Goal: Task Accomplishment & Management: Use online tool/utility

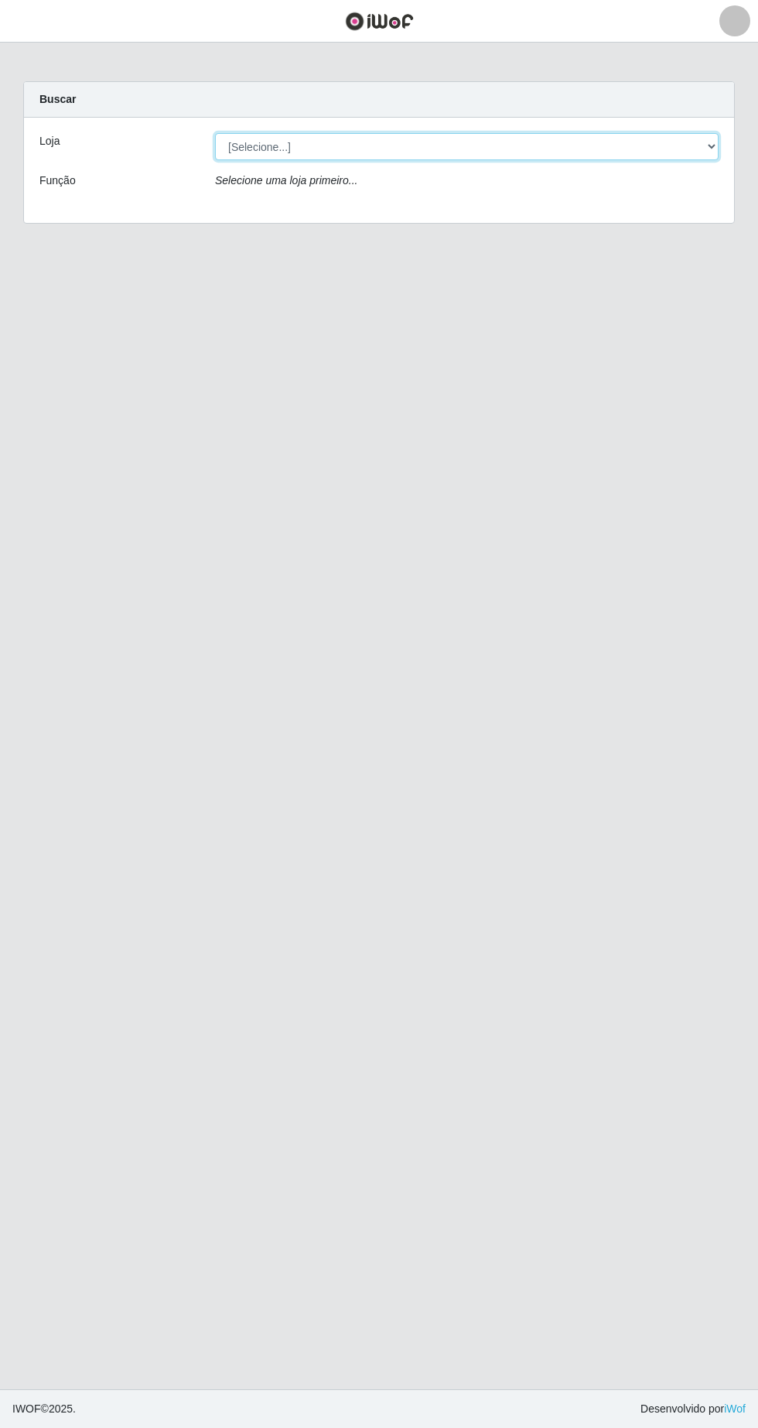
click at [659, 153] on select "[Selecione...] SuperFácil Atacado - [GEOGRAPHIC_DATA]" at bounding box center [467, 146] width 504 height 27
select select "503"
click at [215, 133] on select "[Selecione...] SuperFácil Atacado - [GEOGRAPHIC_DATA]" at bounding box center [467, 146] width 504 height 27
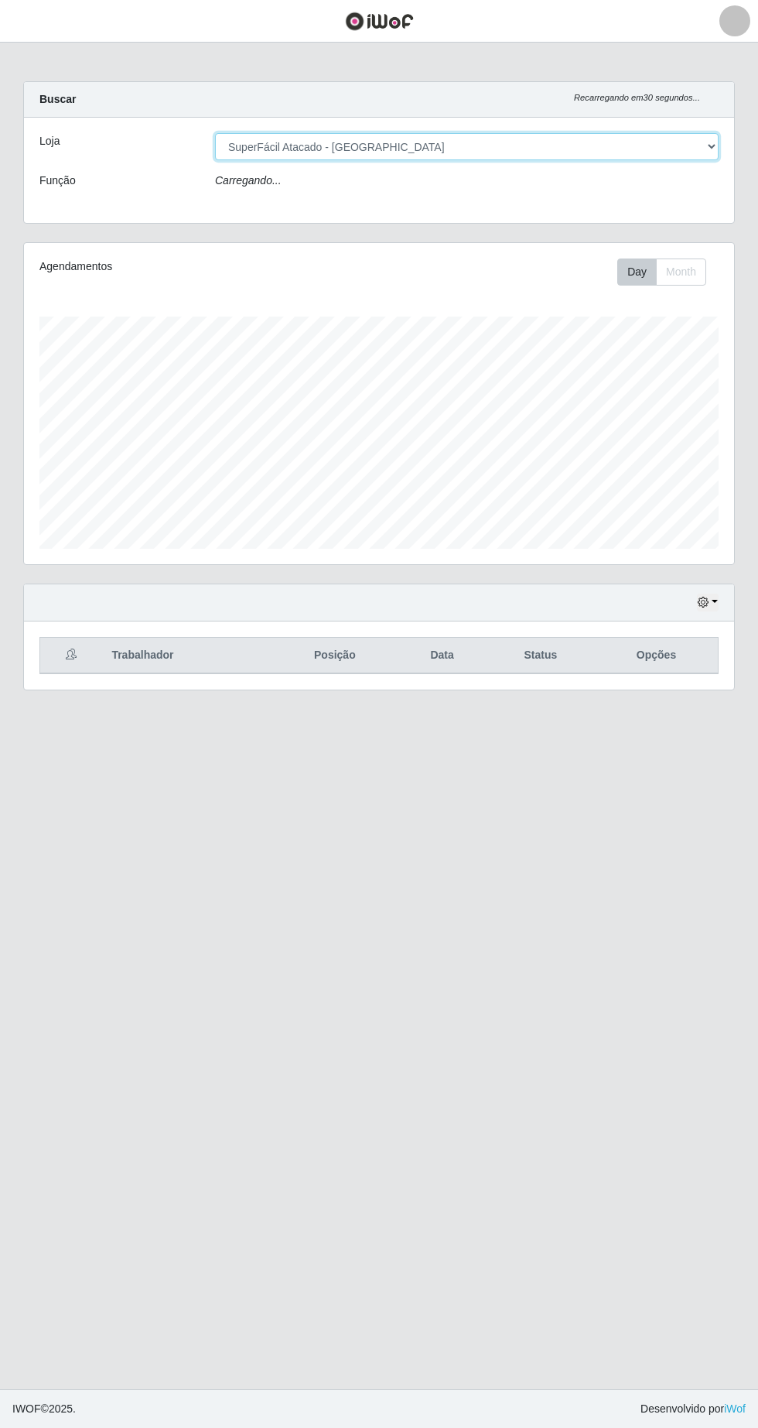
scroll to position [321, 710]
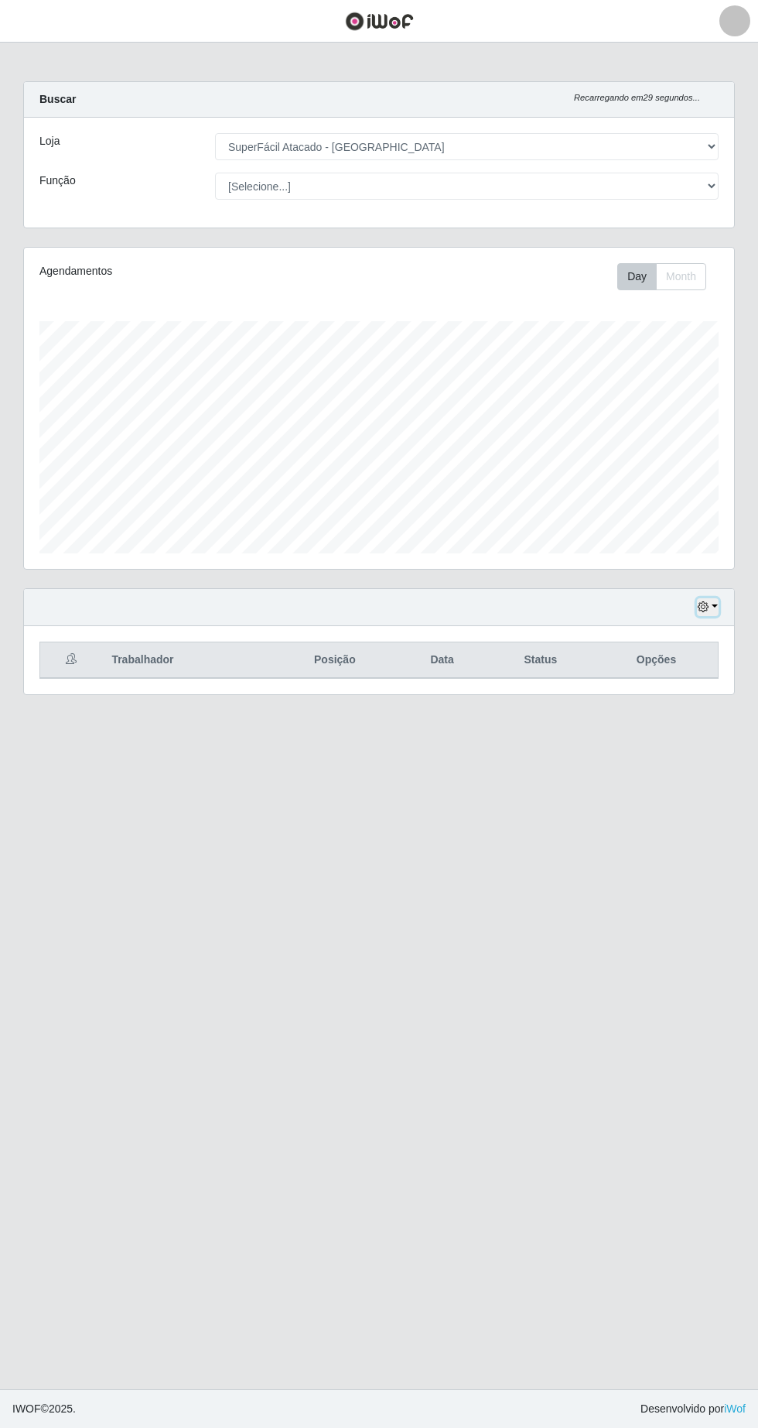
click at [715, 606] on button "button" at bounding box center [708, 607] width 22 height 18
click at [669, 665] on button "1 dia" at bounding box center [657, 667] width 122 height 32
click at [708, 598] on button "button" at bounding box center [708, 607] width 22 height 18
click at [689, 698] on button "3 dias" at bounding box center [657, 699] width 122 height 32
click at [714, 600] on button "button" at bounding box center [708, 607] width 22 height 18
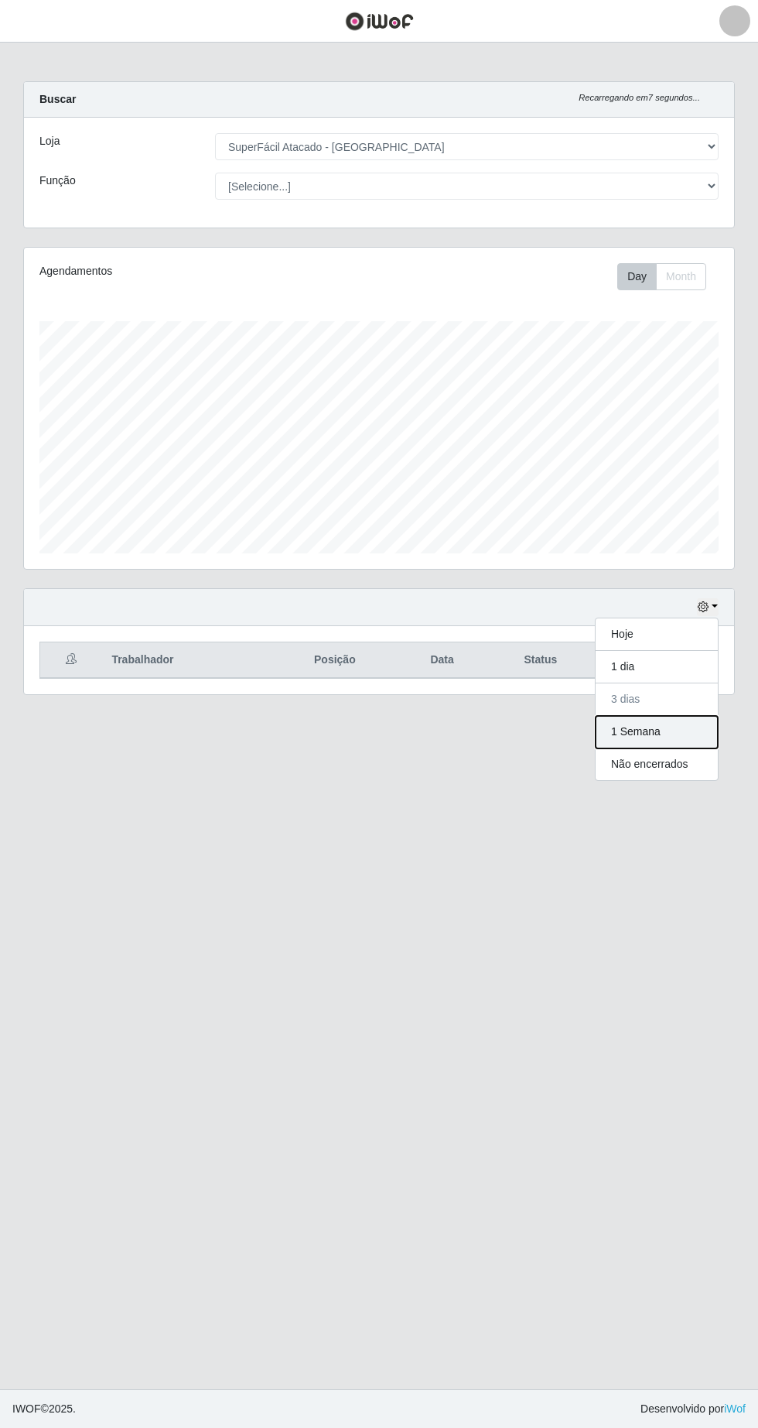
click at [684, 730] on button "1 Semana" at bounding box center [657, 732] width 122 height 32
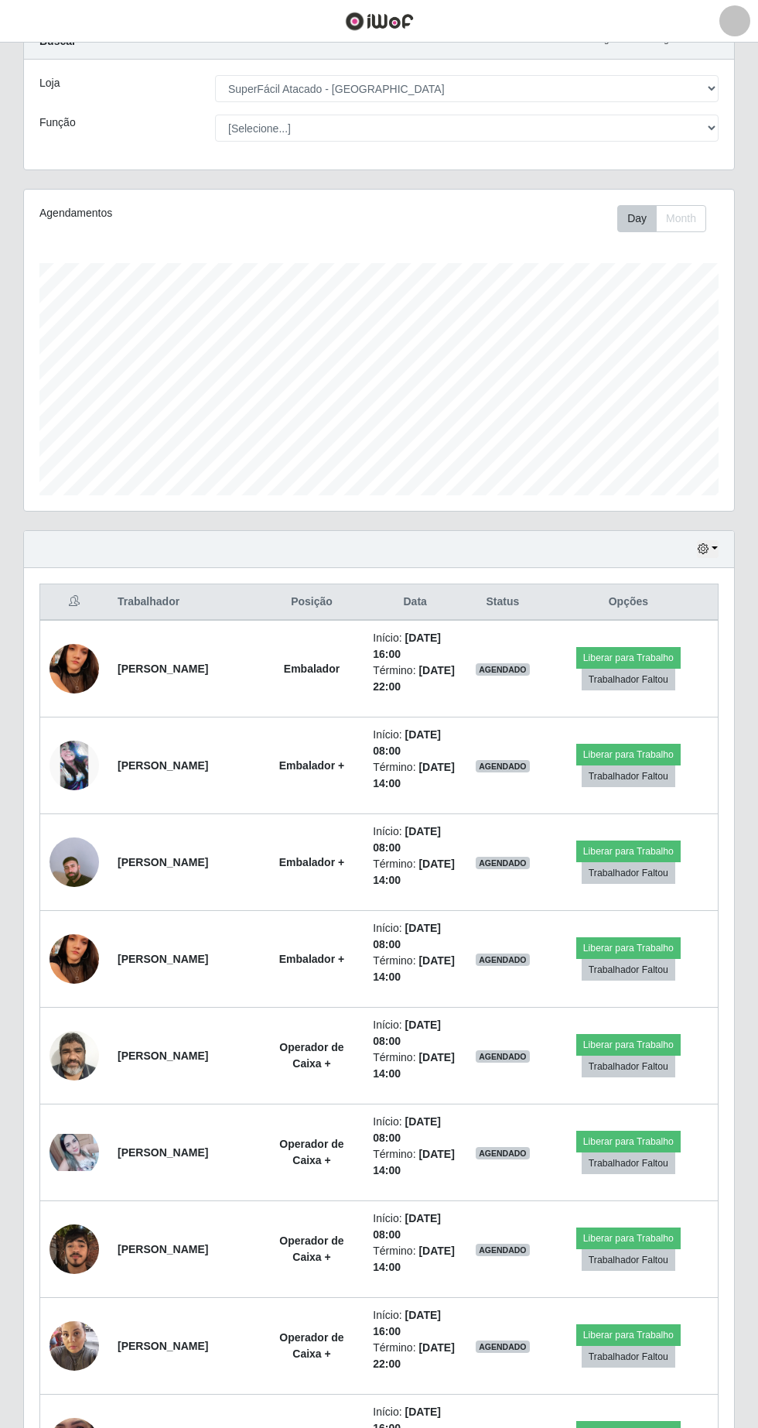
scroll to position [0, 0]
